Goal: Task Accomplishment & Management: Manage account settings

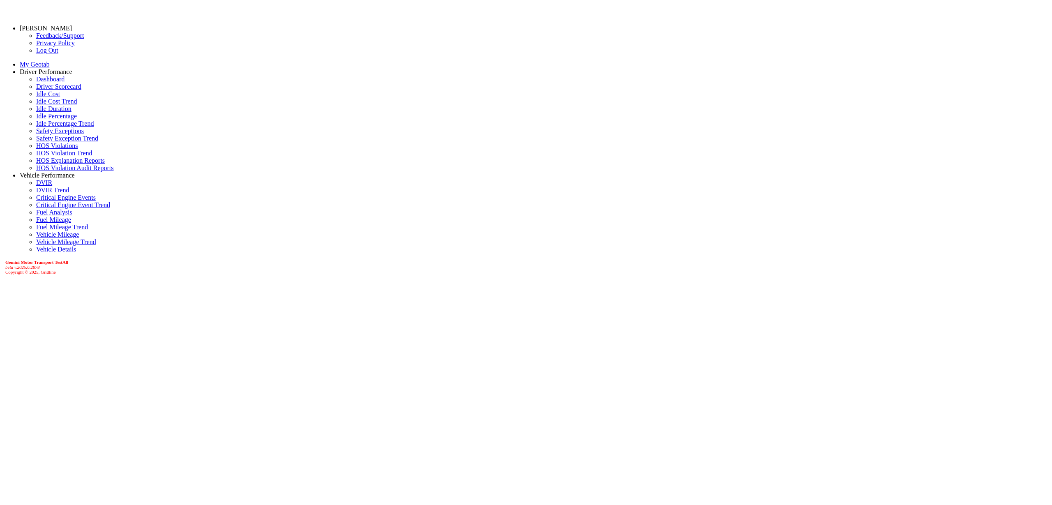
click at [39, 127] on link "Idle Percentage Trend" at bounding box center [65, 123] width 58 height 7
select select "**********"
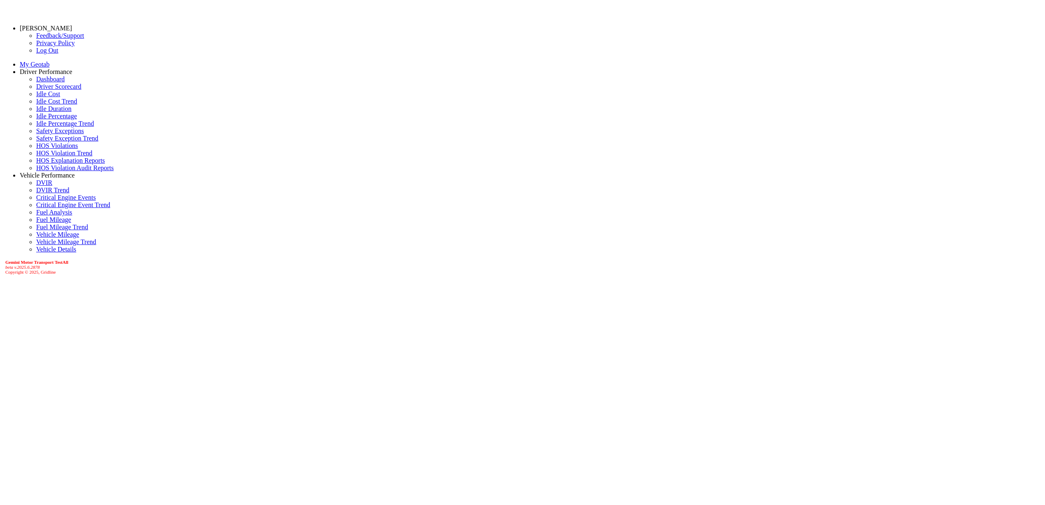
type input "********"
type input "*********"
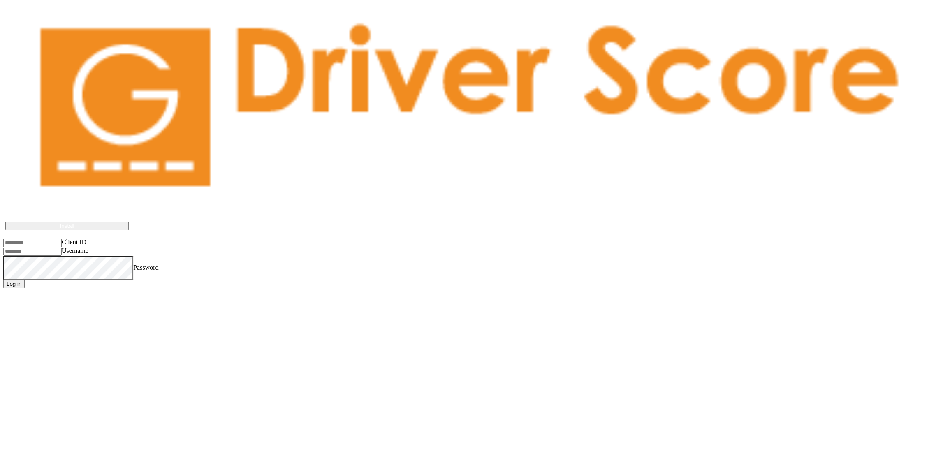
click at [40, 247] on input "Username" at bounding box center [32, 251] width 58 height 8
paste input "**********"
type input "**********"
click at [53, 239] on input "Client ID" at bounding box center [32, 243] width 58 height 8
type input "**********"
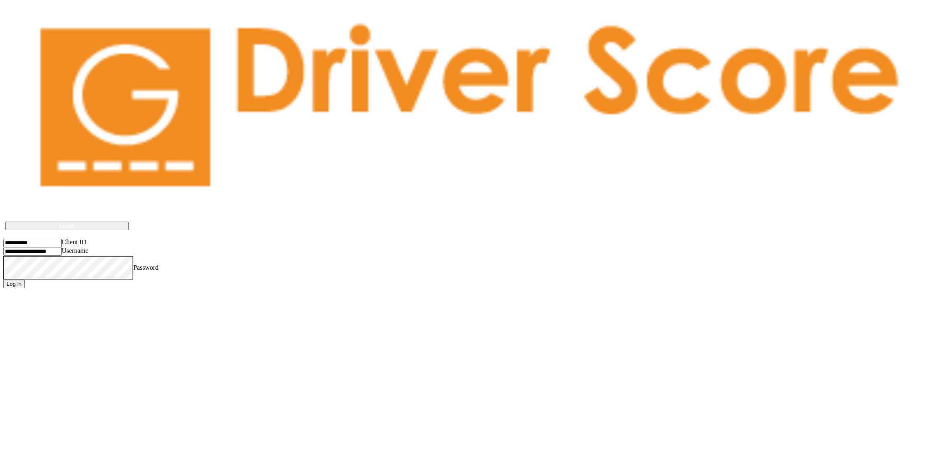
click at [62, 247] on input "Username" at bounding box center [32, 251] width 58 height 8
click at [3, 280] on button "Log in" at bounding box center [13, 284] width 21 height 9
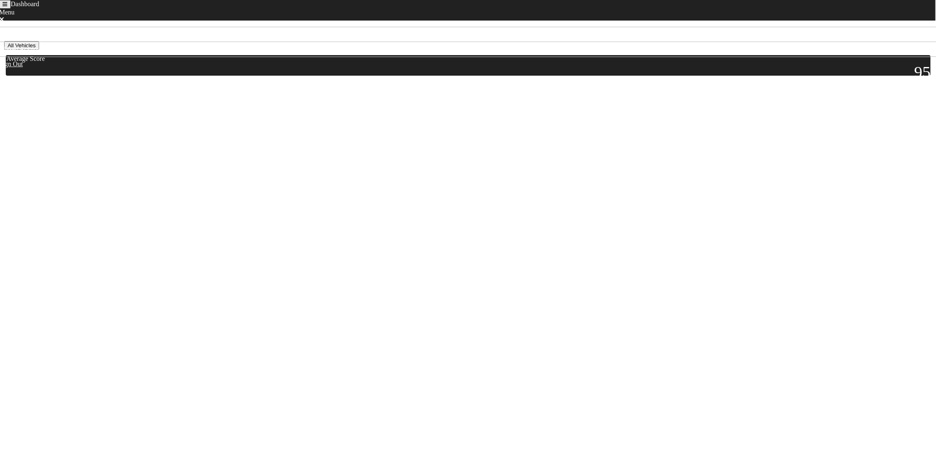
click at [39, 50] on button "All Vehicles" at bounding box center [21, 45] width 35 height 9
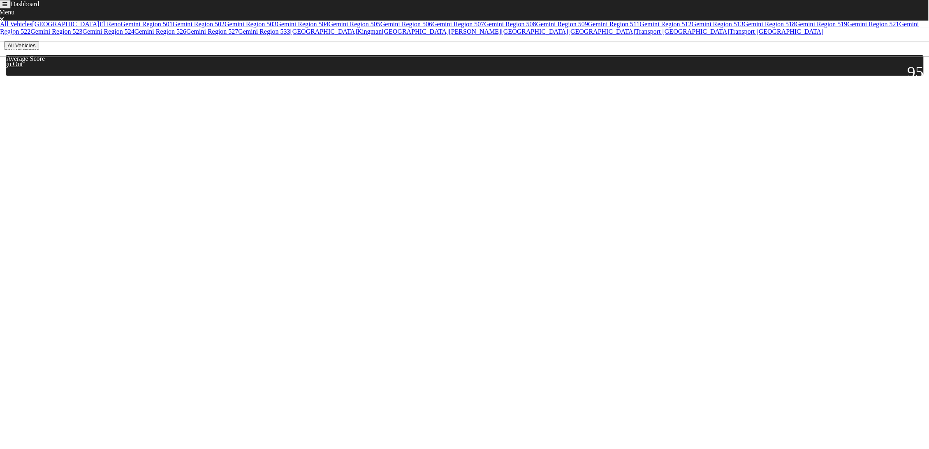
click at [65, 35] on link "Gemini Region 522" at bounding box center [459, 28] width 918 height 14
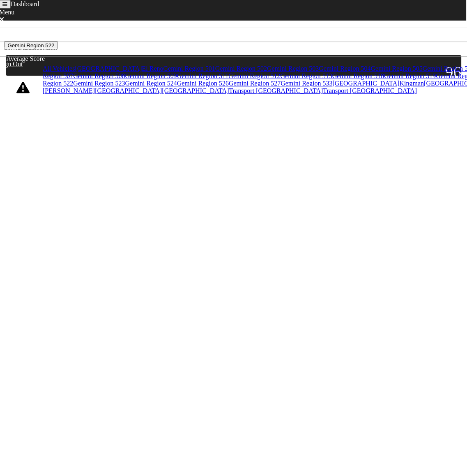
click at [101, 131] on html "Dashboard Menu Home Missed Acknowledgments Sign Out [DATE] - [DATE] Gemini Regi…" at bounding box center [233, 65] width 467 height 131
click at [58, 50] on button "Gemini Region 522" at bounding box center [30, 45] width 53 height 9
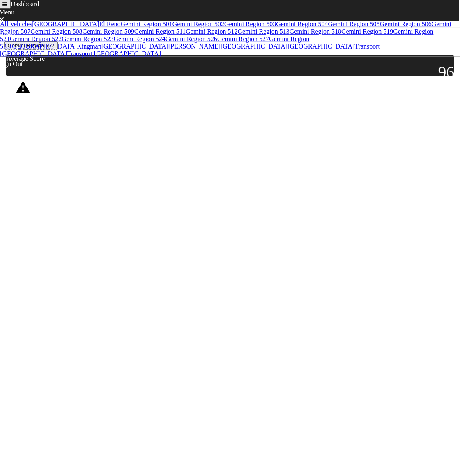
click at [89, 42] on link "Gemini Region 521" at bounding box center [217, 35] width 434 height 14
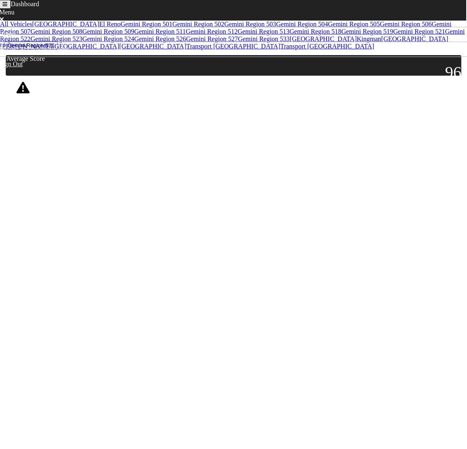
click at [120, 131] on html "Dashboard Menu Home Missed Acknowledgments Sign Out [DATE] - [DATE] [GEOGRAPHIC…" at bounding box center [233, 65] width 467 height 131
click at [58, 50] on button "Gemini Region 521" at bounding box center [30, 45] width 53 height 9
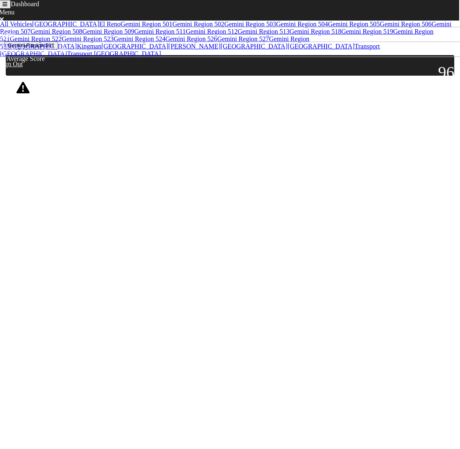
click at [58, 50] on button "Gemini Region 521" at bounding box center [30, 45] width 53 height 9
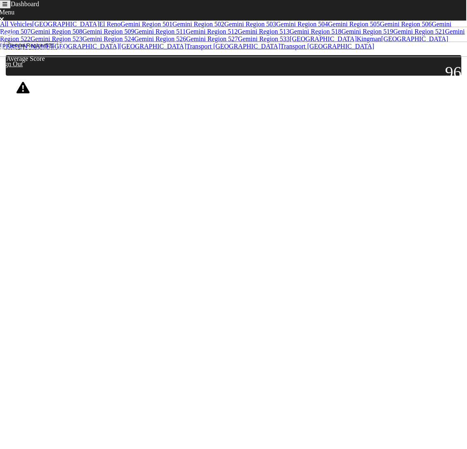
click at [212, 131] on html "Dashboard Menu Home Missed Acknowledgments Sign Out [DATE] - [DATE] [GEOGRAPHIC…" at bounding box center [233, 65] width 467 height 131
click at [7, 9] on button "Toggle navigation" at bounding box center [5, 4] width 12 height 9
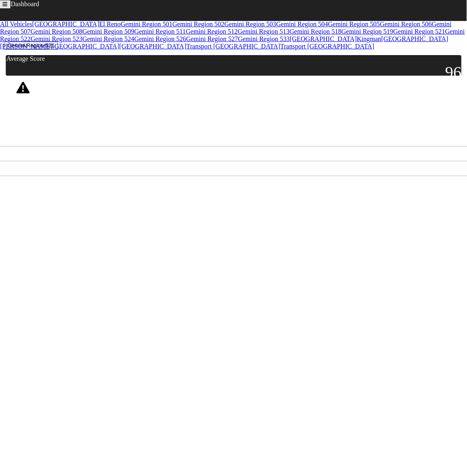
click at [40, 165] on link "Missed Acknowledgments" at bounding box center [37, 168] width 69 height 7
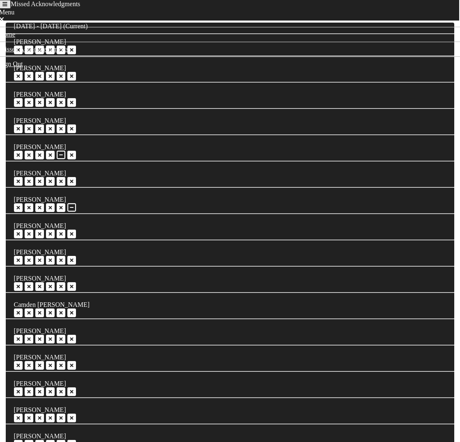
click at [7, 7] on icon "Toggle navigation" at bounding box center [4, 4] width 5 height 5
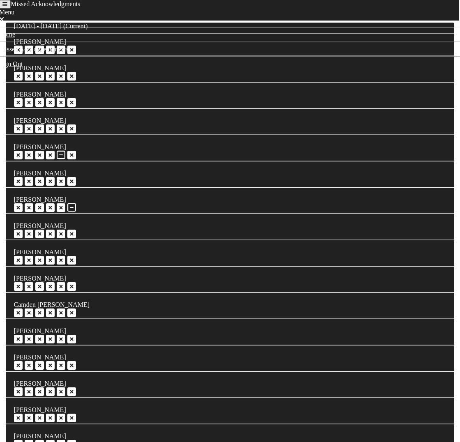
click at [7, 7] on icon "Toggle navigation" at bounding box center [4, 4] width 5 height 5
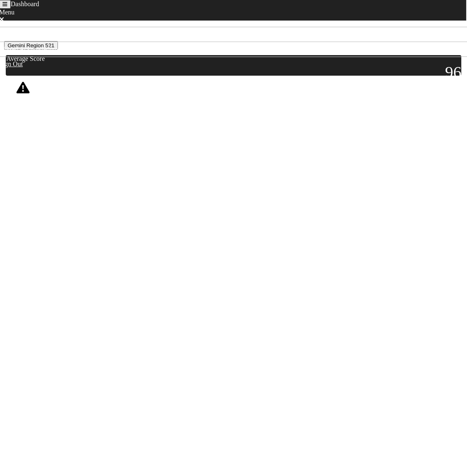
click at [26, 111] on div at bounding box center [16, 115] width 21 height 21
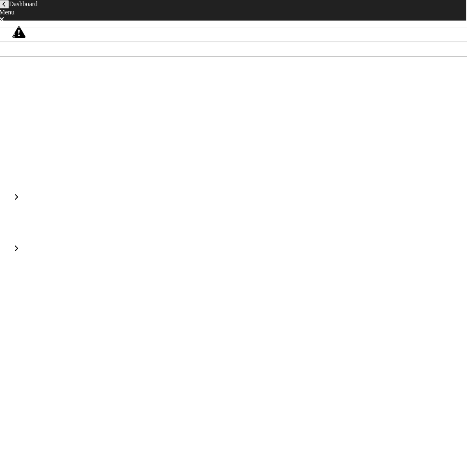
click at [227, 268] on html "Dashboard Menu Home Missed Acknowledgments Sign Out [PERSON_NAME] Score: 89 Not…" at bounding box center [233, 134] width 467 height 268
click at [6, 7] on icon "back navigation" at bounding box center [3, 4] width 3 height 5
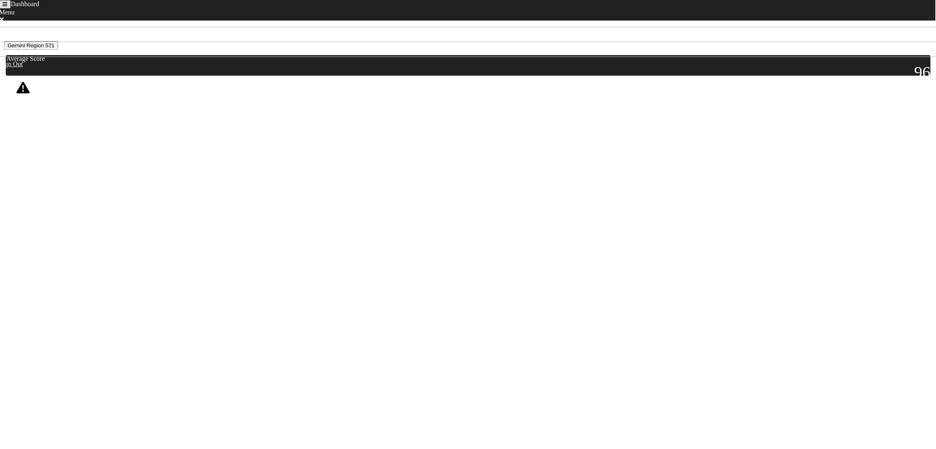
click at [306, 131] on html "Dashboard Menu Home Missed Acknowledgments Sign Out [DATE] - [DATE] Gemini Regi…" at bounding box center [468, 65] width 936 height 131
click at [370, 131] on html "Dashboard Menu Home Missed Acknowledgments Sign Out [DATE] - [DATE] Gemini Regi…" at bounding box center [468, 65] width 936 height 131
click at [58, 50] on button "Gemini Region 521" at bounding box center [30, 45] width 53 height 9
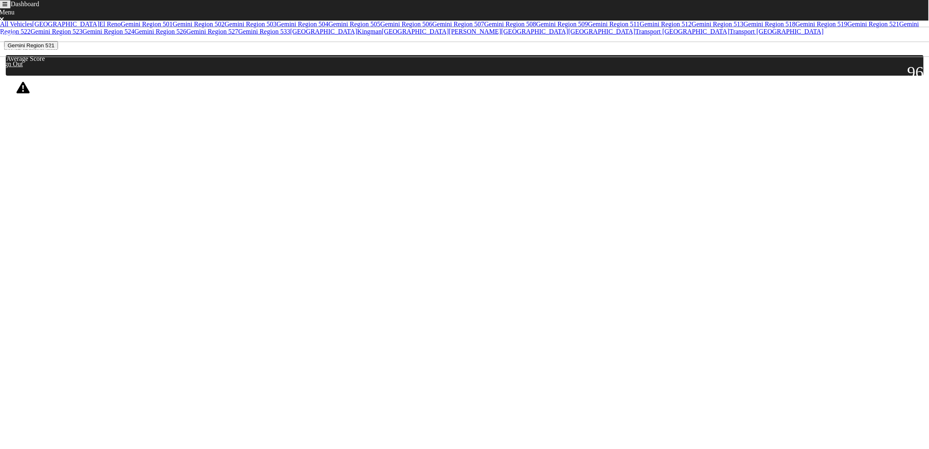
click at [238, 35] on link "Gemini Region 533" at bounding box center [264, 31] width 52 height 7
click at [83, 105] on div "Score: 86" at bounding box center [70, 100] width 25 height 12
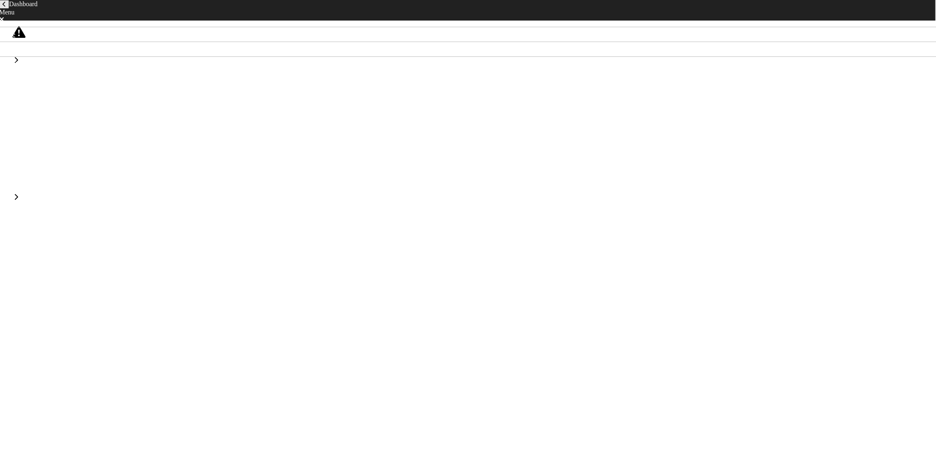
click at [6, 7] on icon "back navigation" at bounding box center [3, 4] width 3 height 5
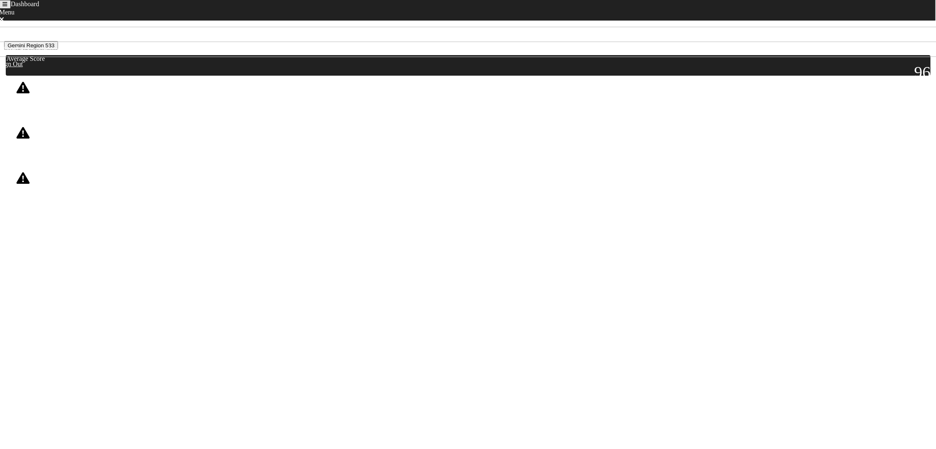
click at [88, 146] on div "Score: 88" at bounding box center [73, 145] width 30 height 12
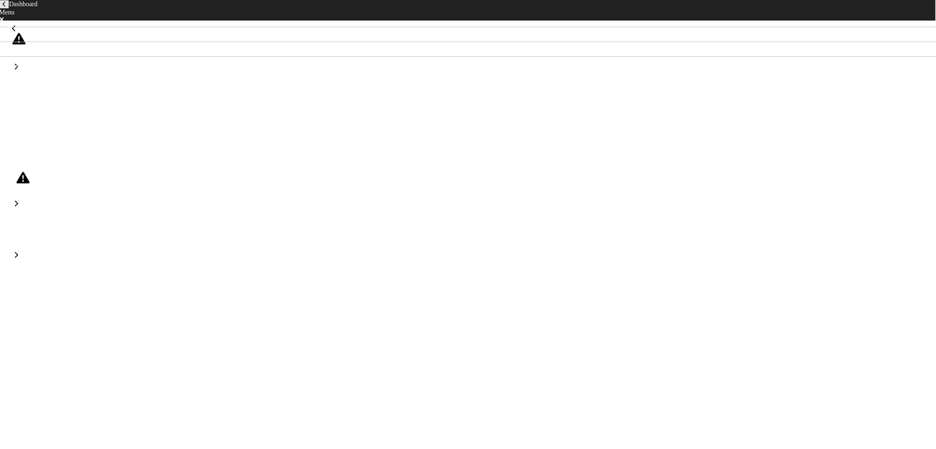
click at [9, 9] on button "back navigation" at bounding box center [4, 4] width 10 height 9
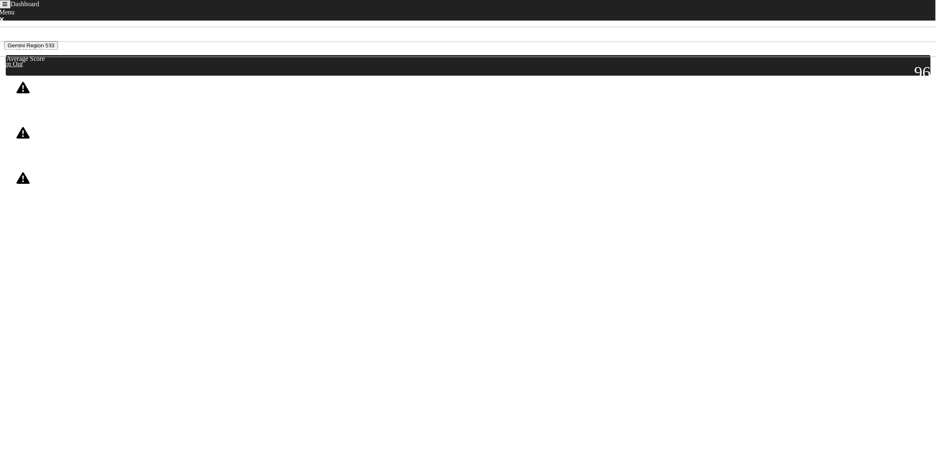
click at [88, 187] on div "Score: 88" at bounding box center [73, 190] width 30 height 12
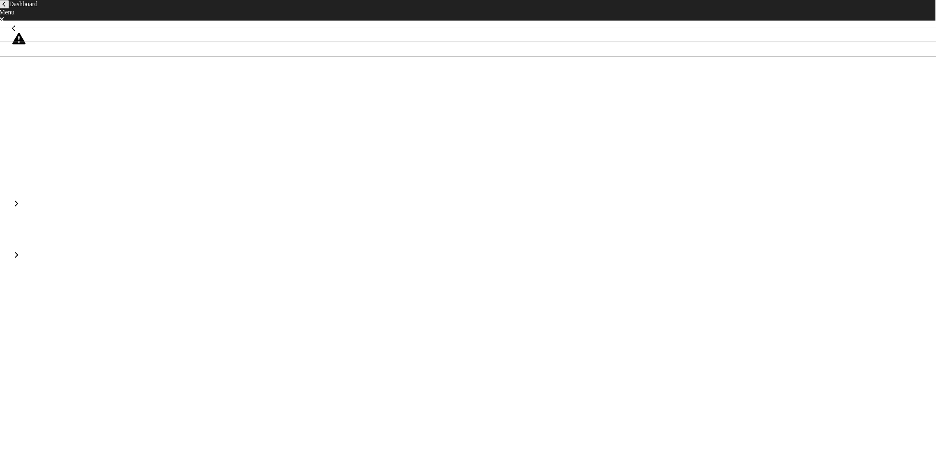
click at [6, 7] on icon "back navigation" at bounding box center [3, 4] width 3 height 5
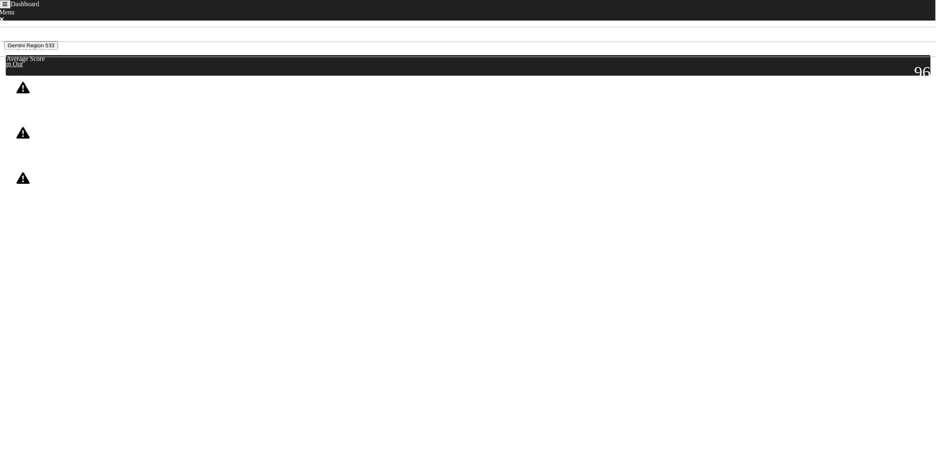
click at [638, 193] on body "Dashboard Menu Home Missed Acknowledgments Sign Out [DATE] - [DATE] Gemini Regi…" at bounding box center [467, 121] width 929 height 196
click at [58, 50] on button "Gemini Region 533" at bounding box center [30, 45] width 53 height 9
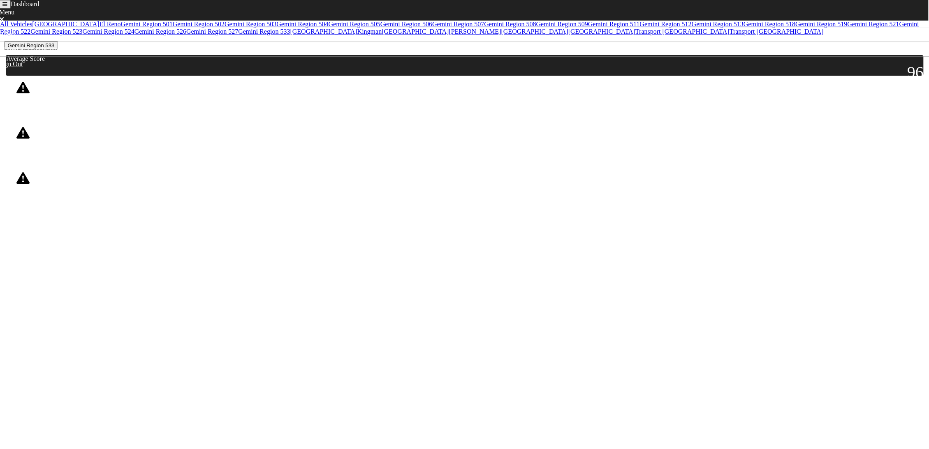
click at [121, 28] on link "Gemini Region 501" at bounding box center [147, 24] width 52 height 7
click at [7, 6] on icon "Toggle navigation" at bounding box center [4, 4] width 5 height 5
drag, startPoint x: 276, startPoint y: 256, endPoint x: 212, endPoint y: 197, distance: 86.7
click at [275, 173] on div at bounding box center [467, 173] width 929 height 0
click at [22, 173] on div "Menu" at bounding box center [467, 176] width 929 height 7
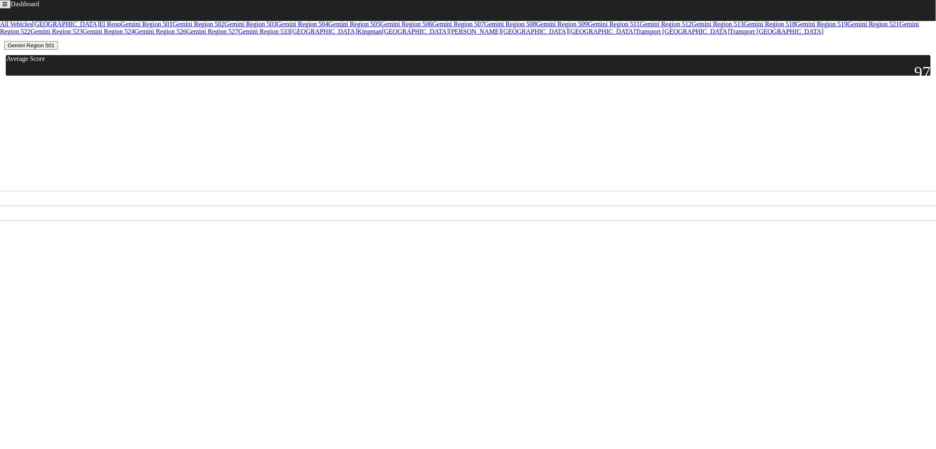
click at [10, 195] on link "Home" at bounding box center [11, 198] width 16 height 7
click at [99, 34] on div "[DATE] - [DATE]" at bounding box center [468, 30] width 920 height 7
click at [58, 49] on button "Gemini Region 501" at bounding box center [30, 45] width 53 height 9
click at [238, 35] on link "Gemini Region 533" at bounding box center [264, 31] width 52 height 7
drag, startPoint x: 110, startPoint y: 104, endPoint x: 40, endPoint y: 108, distance: 70.0
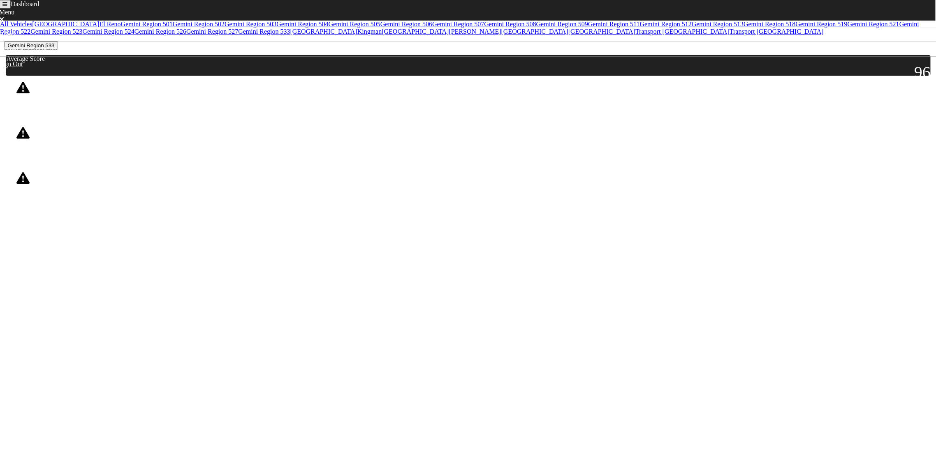
click at [40, 105] on div "[PERSON_NAME]" at bounding box center [32, 100] width 52 height 9
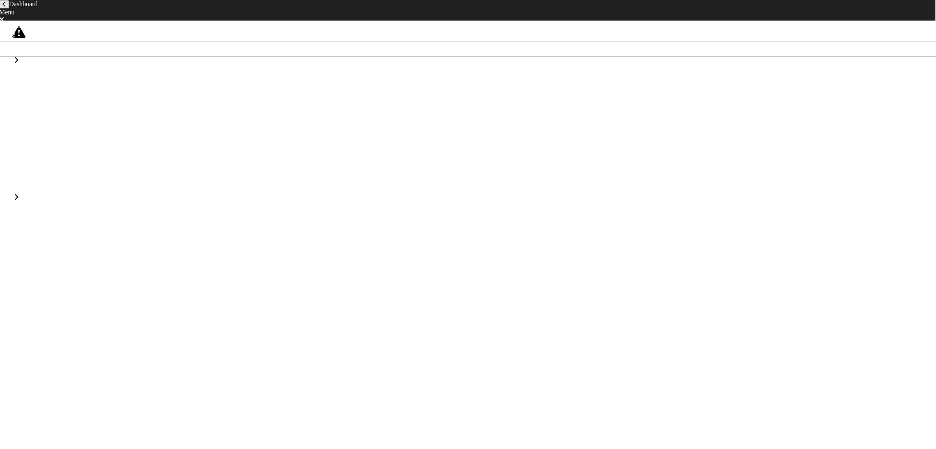
drag, startPoint x: 130, startPoint y: 28, endPoint x: 56, endPoint y: 32, distance: 74.1
click at [56, 40] on div "[PERSON_NAME]" at bounding box center [32, 44] width 52 height 9
copy div "[PERSON_NAME]"
click at [9, 6] on button "back navigation" at bounding box center [4, 4] width 10 height 9
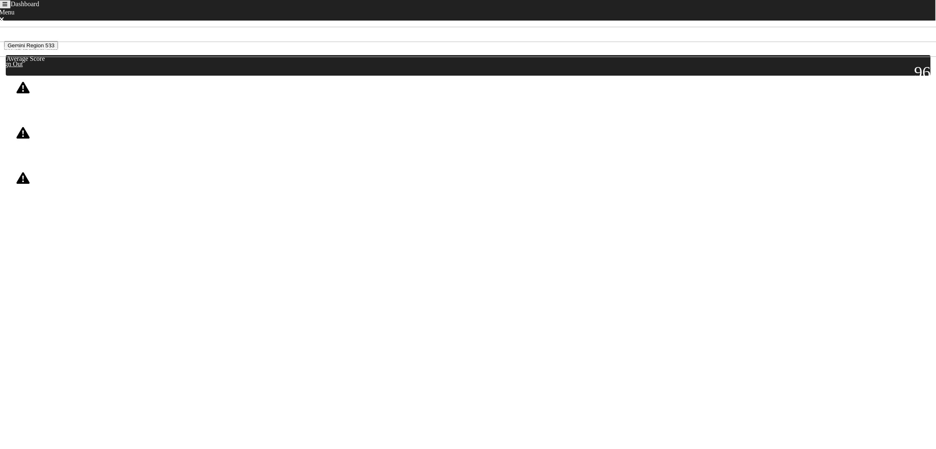
click at [7, 7] on icon "Toggle navigation" at bounding box center [4, 4] width 5 height 5
click at [21, 270] on link "Sign Out" at bounding box center [14, 273] width 23 height 7
click at [552, 262] on div "Cancel Sign Out" at bounding box center [467, 258] width 929 height 9
click at [55, 258] on button "Sign Out" at bounding box center [41, 258] width 28 height 9
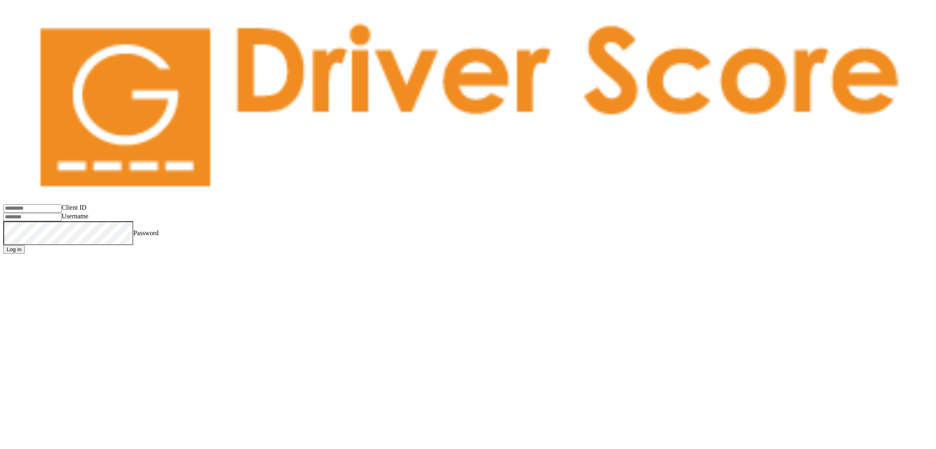
click at [59, 204] on input "Client ID" at bounding box center [32, 208] width 58 height 8
type input "**********"
click at [53, 213] on input "Username" at bounding box center [32, 217] width 58 height 8
paste input "******"
type input "******"
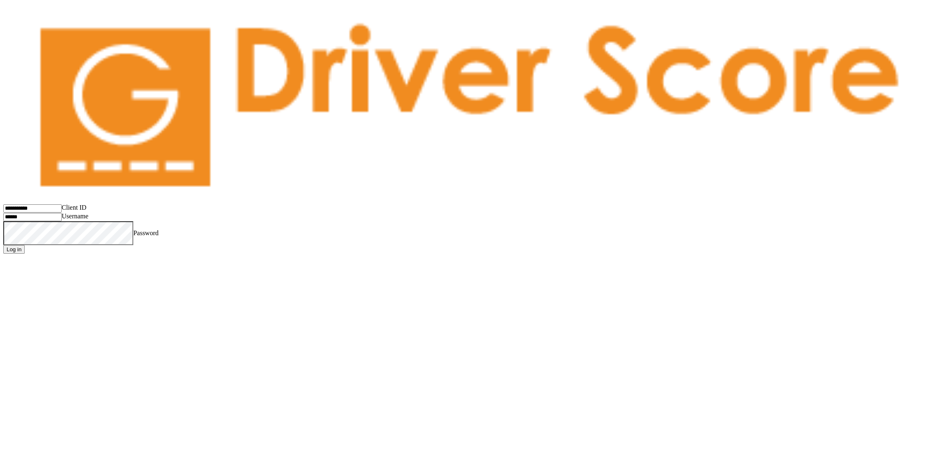
click at [25, 245] on button "Log in" at bounding box center [13, 249] width 21 height 9
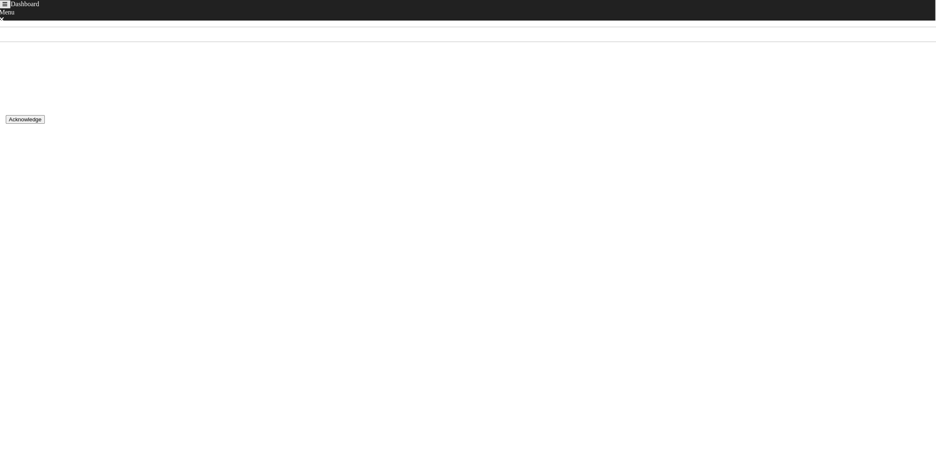
click at [155, 150] on div "Rest - Driving after more than 8-hour rest limit violation" at bounding box center [80, 153] width 149 height 7
click at [9, 8] on button "back navigation" at bounding box center [4, 4] width 10 height 9
click at [45, 115] on button "Acknowledge" at bounding box center [25, 119] width 39 height 9
click at [53, 228] on button "Confirm" at bounding box center [40, 224] width 26 height 9
click at [176, 149] on div "1 events" at bounding box center [166, 153] width 22 height 9
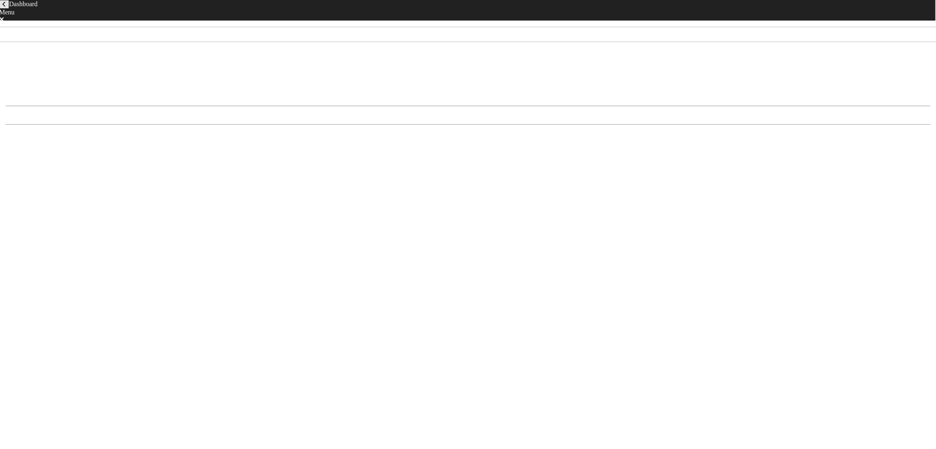
click at [250, 81] on div "[DATE] - [DATE]" at bounding box center [468, 84] width 920 height 7
click at [7, 8] on div "Dashboard Menu Home Sign Out" at bounding box center [467, 26] width 936 height 53
click at [7, 8] on button "back navigation" at bounding box center [4, 4] width 10 height 9
click at [10, 9] on button "Toggle navigation" at bounding box center [5, 4] width 12 height 9
click at [20, 222] on link "Sign Out" at bounding box center [14, 225] width 23 height 7
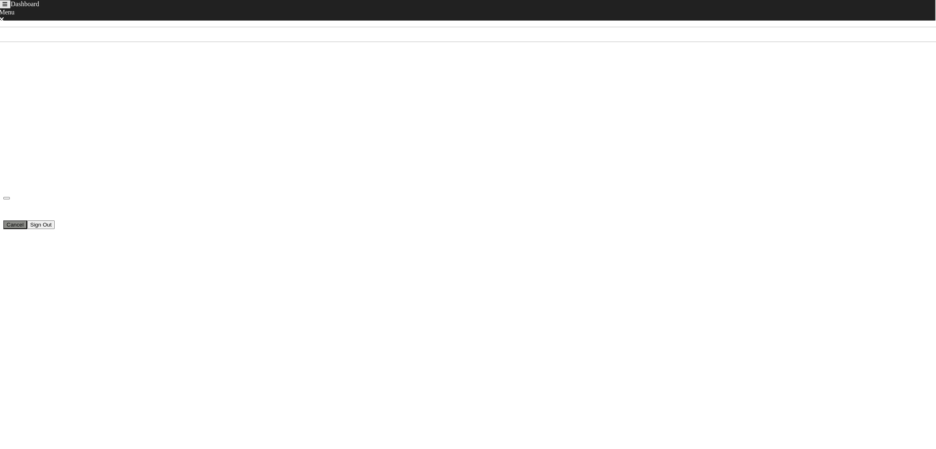
click at [55, 229] on button "Sign Out" at bounding box center [41, 224] width 28 height 9
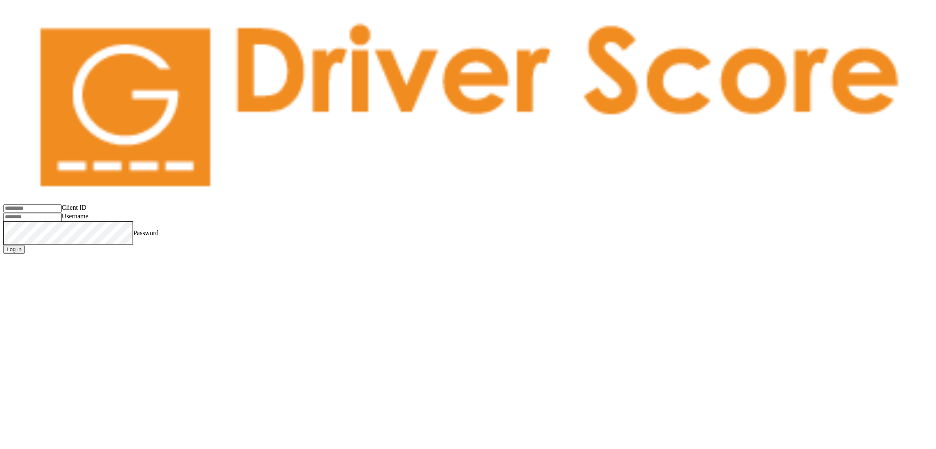
click at [62, 204] on input "Client ID" at bounding box center [32, 208] width 58 height 8
type input "**********"
click at [58, 213] on input "Username" at bounding box center [32, 217] width 58 height 8
type input "**********"
click at [3, 245] on button "Log in" at bounding box center [13, 249] width 21 height 9
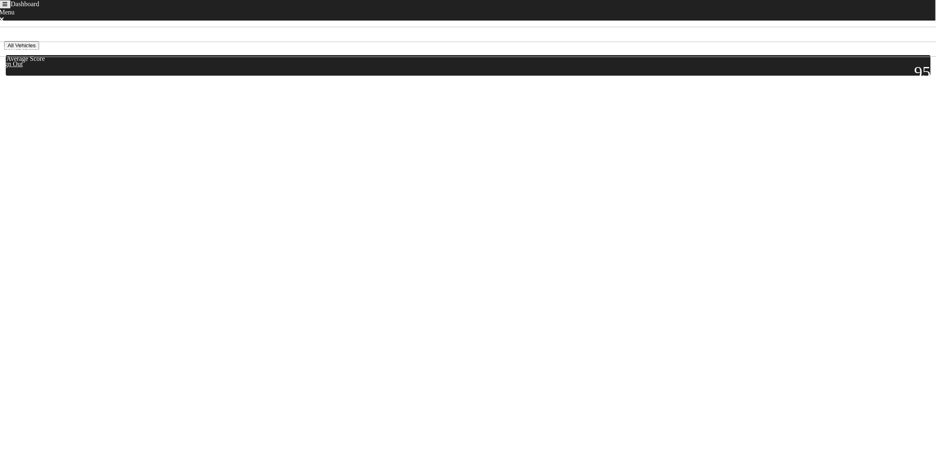
click at [39, 50] on button "All Vehicles" at bounding box center [21, 45] width 35 height 9
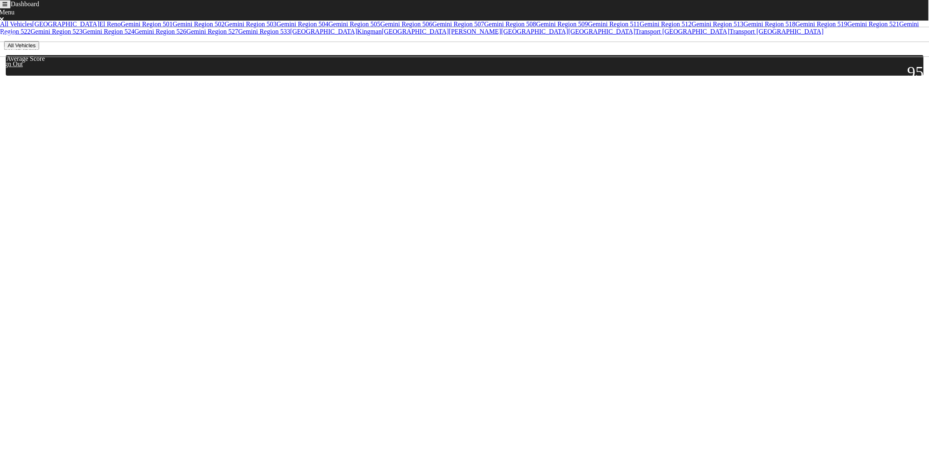
click at [238, 35] on link "Gemini Region 533" at bounding box center [264, 31] width 52 height 7
click at [58, 50] on button "Gemini Region 533" at bounding box center [30, 45] width 53 height 9
click at [218, 222] on html "Dashboard Menu Home Missed Acknowledgments Sign Out [DATE] - [DATE] [GEOGRAPHIC…" at bounding box center [468, 111] width 936 height 222
